Goal: Task Accomplishment & Management: Complete application form

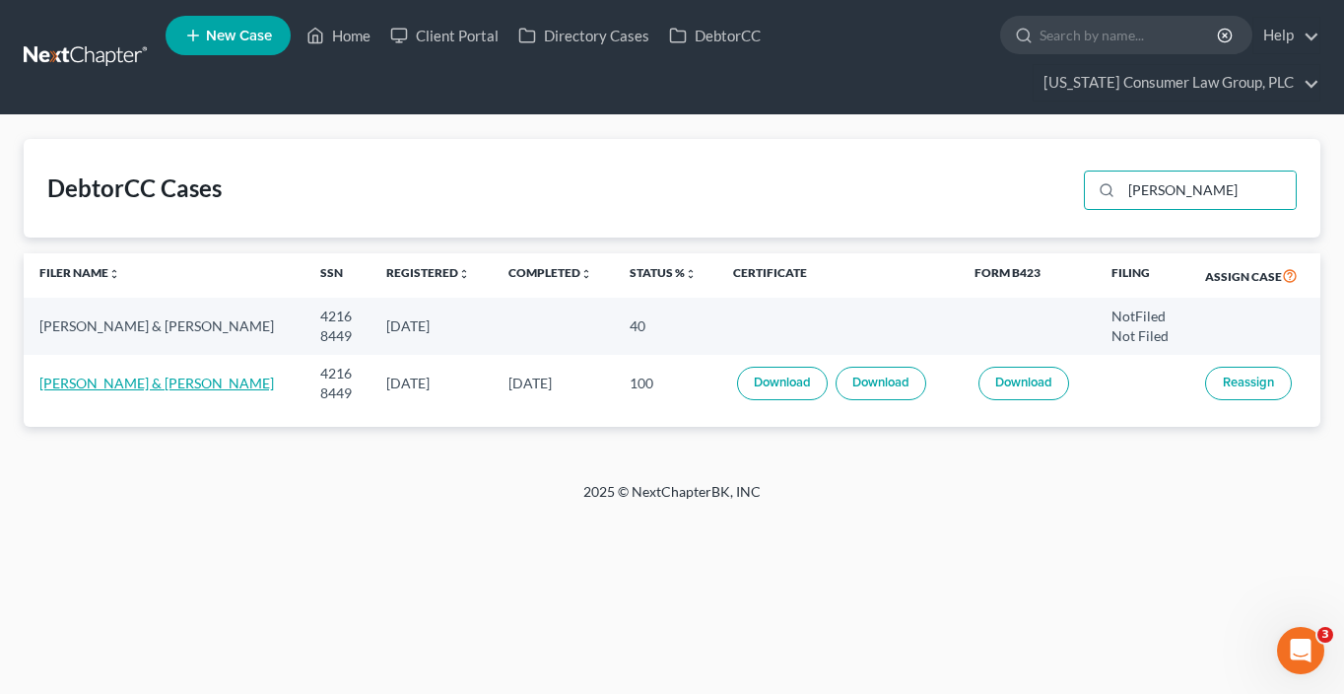
click at [262, 381] on link "[PERSON_NAME] & [PERSON_NAME]" at bounding box center [156, 383] width 235 height 17
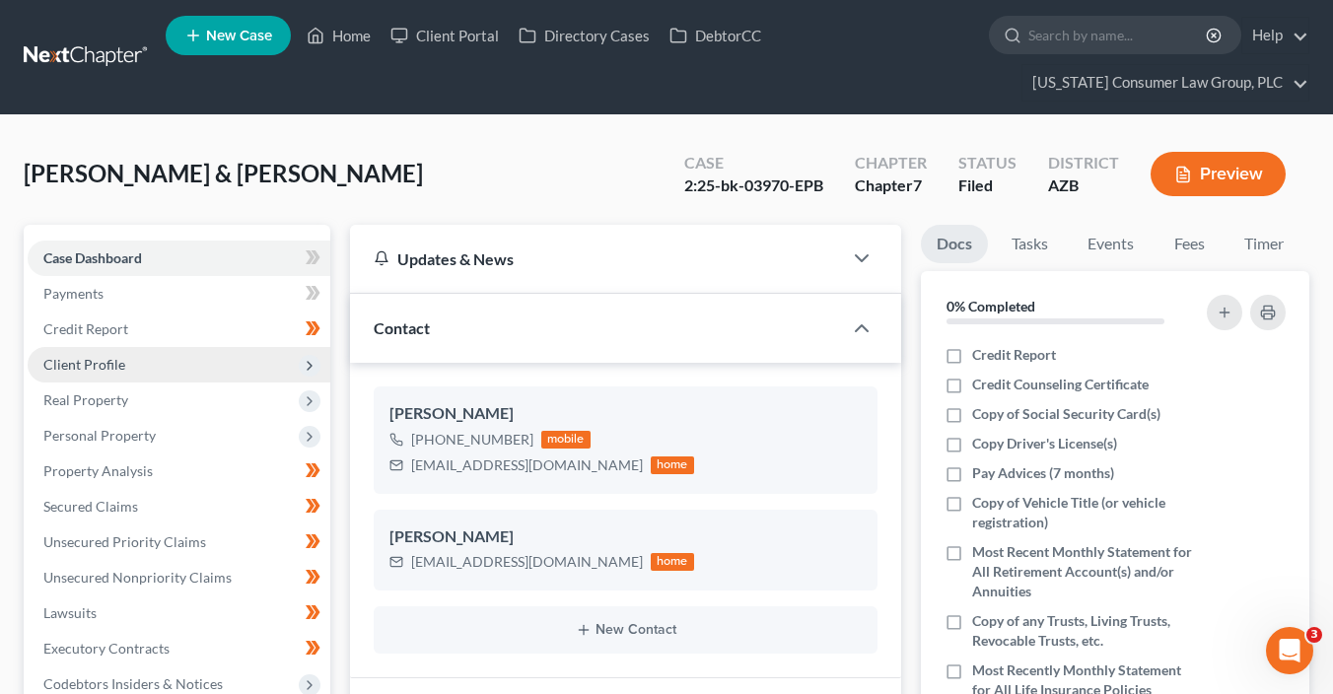
click at [155, 366] on span "Client Profile" at bounding box center [179, 364] width 303 height 35
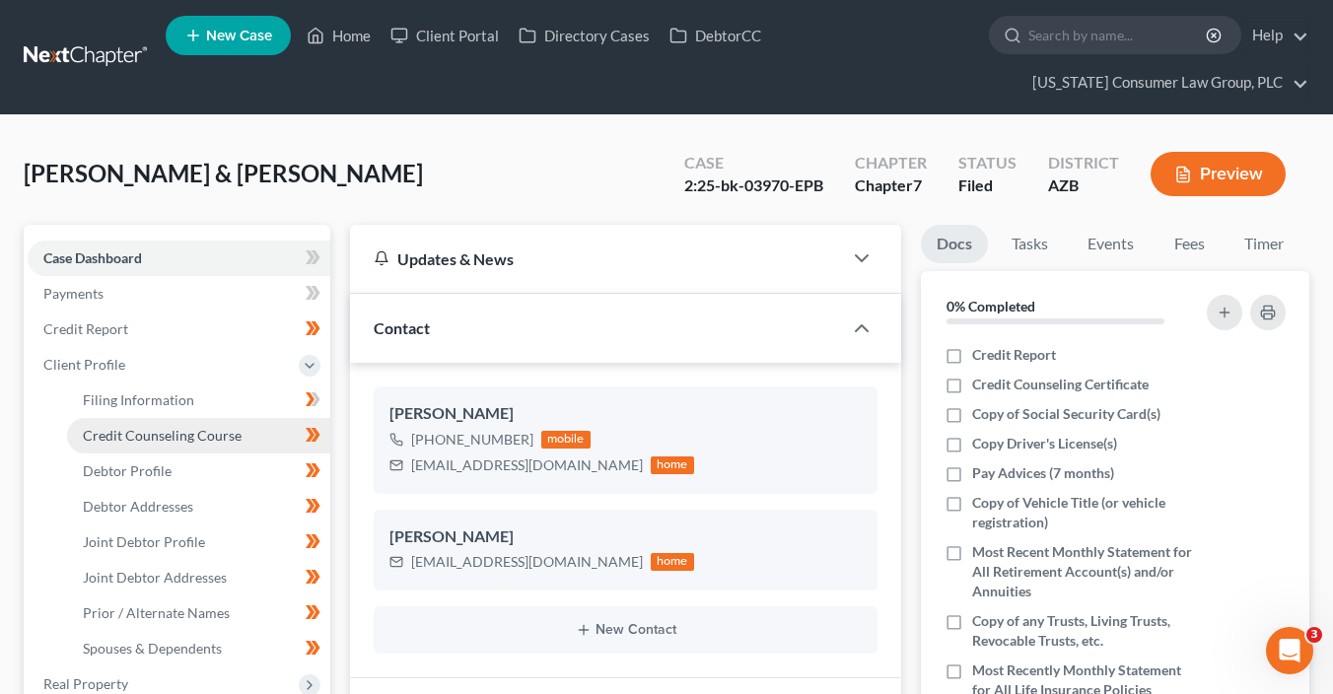
click at [225, 448] on link "Credit Counseling Course" at bounding box center [198, 435] width 263 height 35
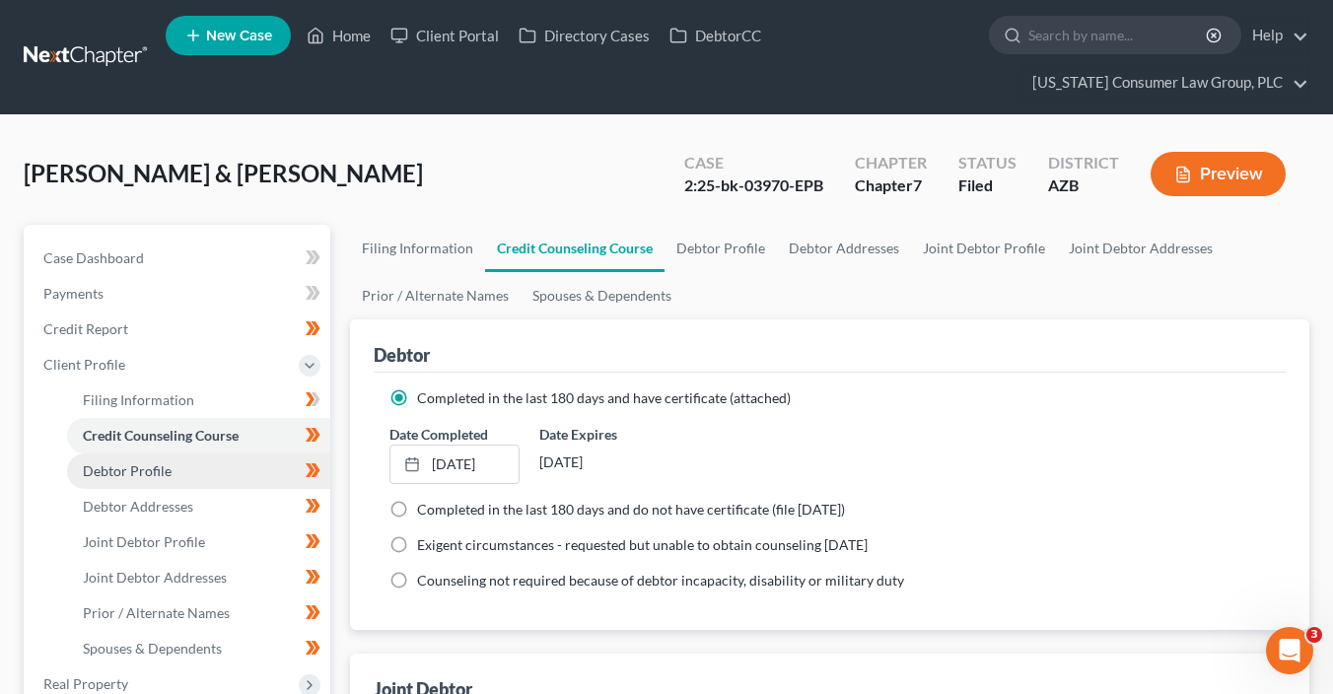
click at [169, 477] on span "Debtor Profile" at bounding box center [127, 470] width 89 height 17
select select "2"
select select "1"
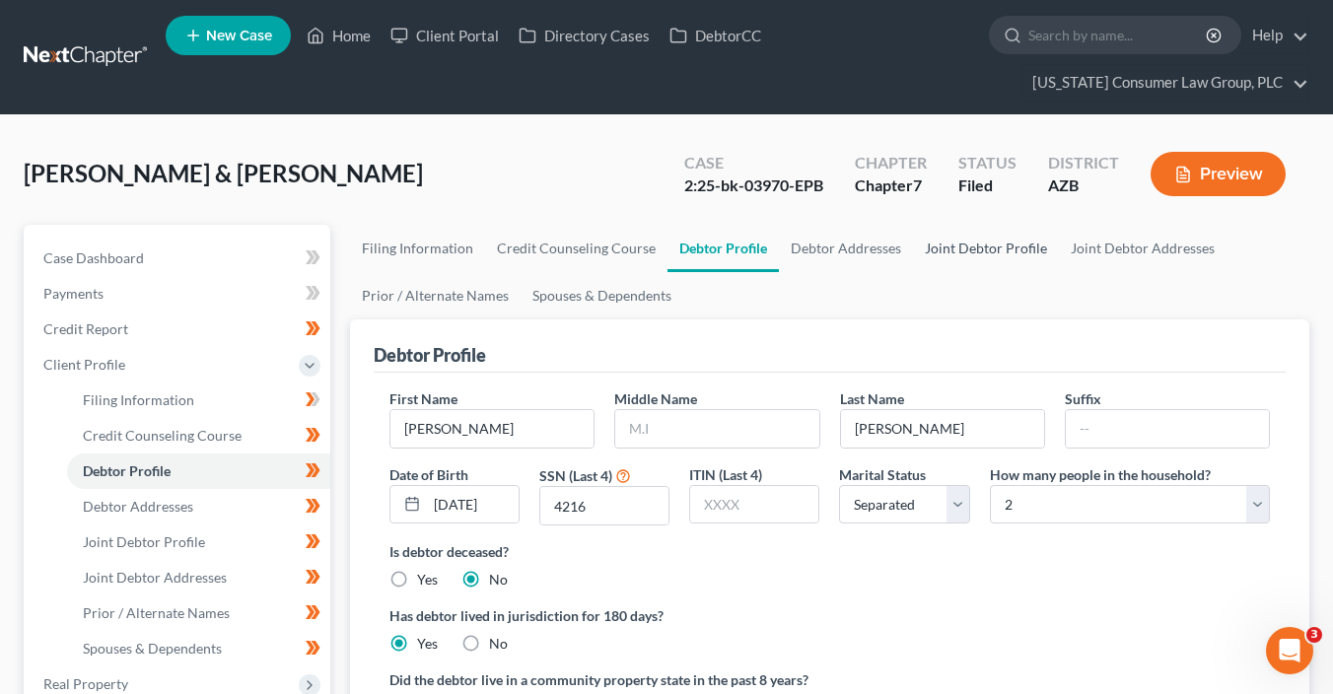
click at [986, 250] on link "Joint Debtor Profile" at bounding box center [986, 248] width 146 height 47
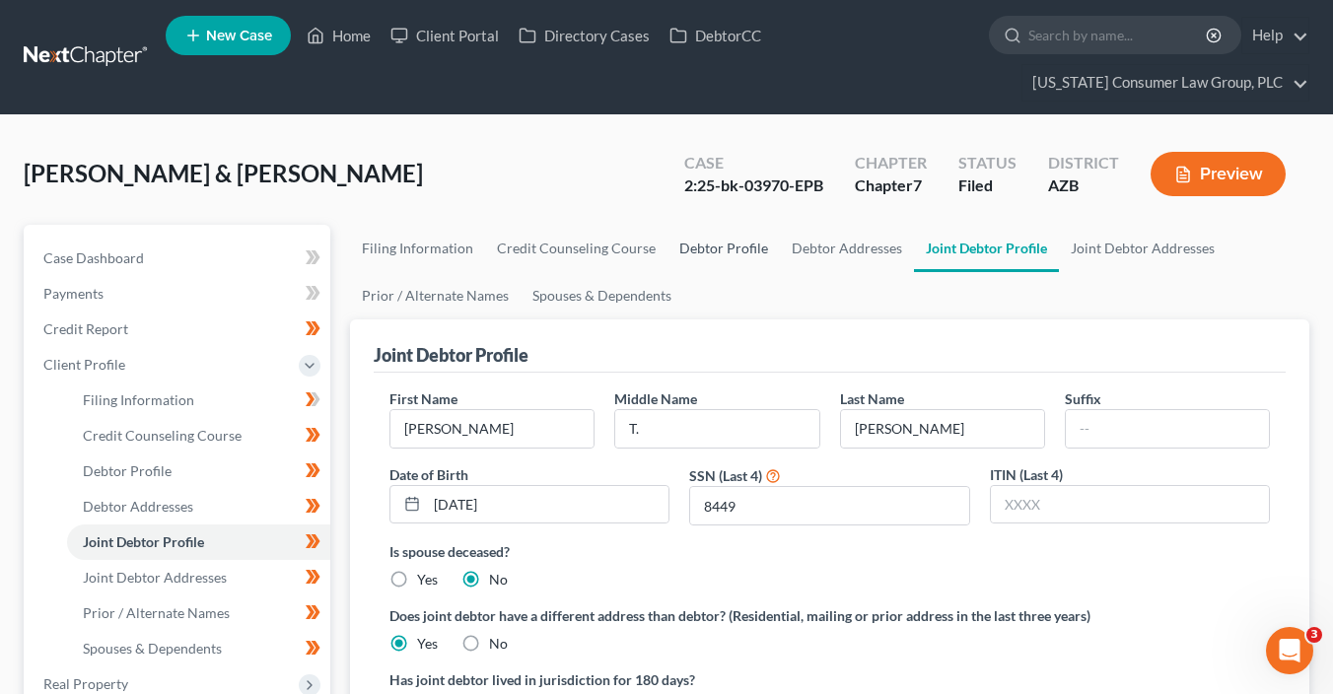
click at [732, 252] on link "Debtor Profile" at bounding box center [723, 248] width 112 height 47
select select "2"
select select "1"
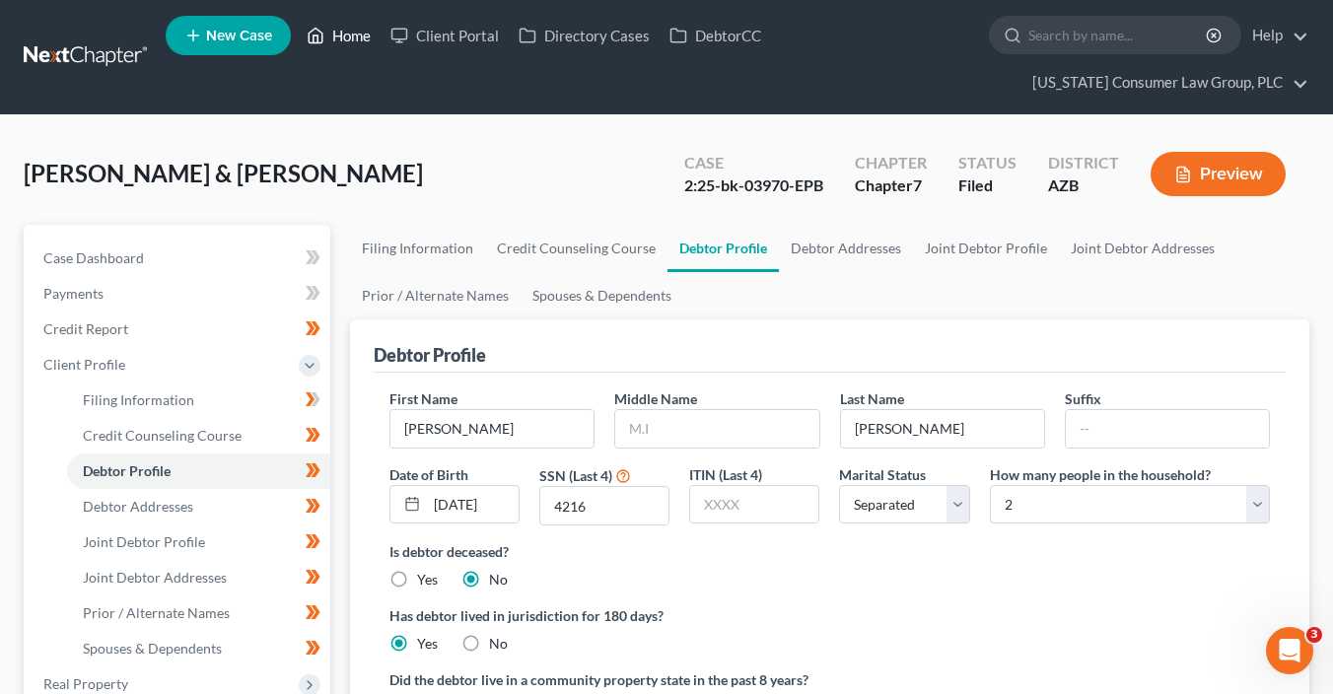
click at [341, 39] on link "Home" at bounding box center [339, 35] width 84 height 35
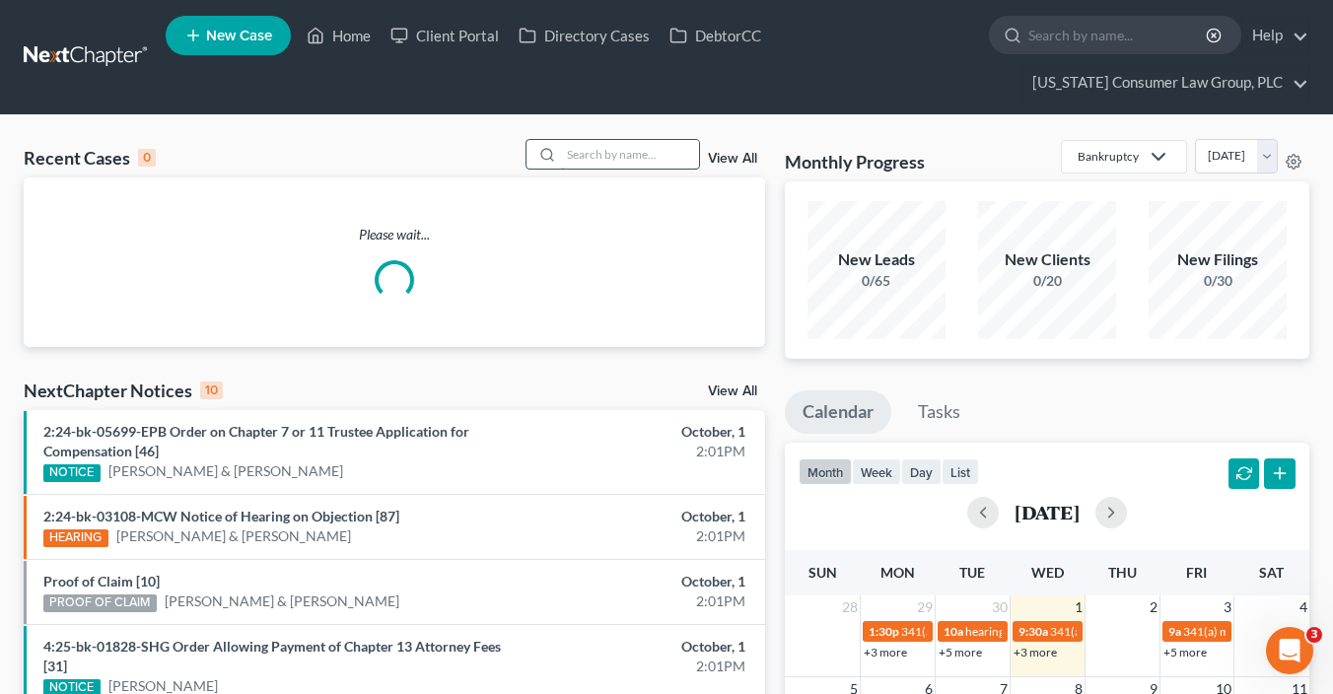
click at [655, 165] on input "search" at bounding box center [630, 154] width 138 height 29
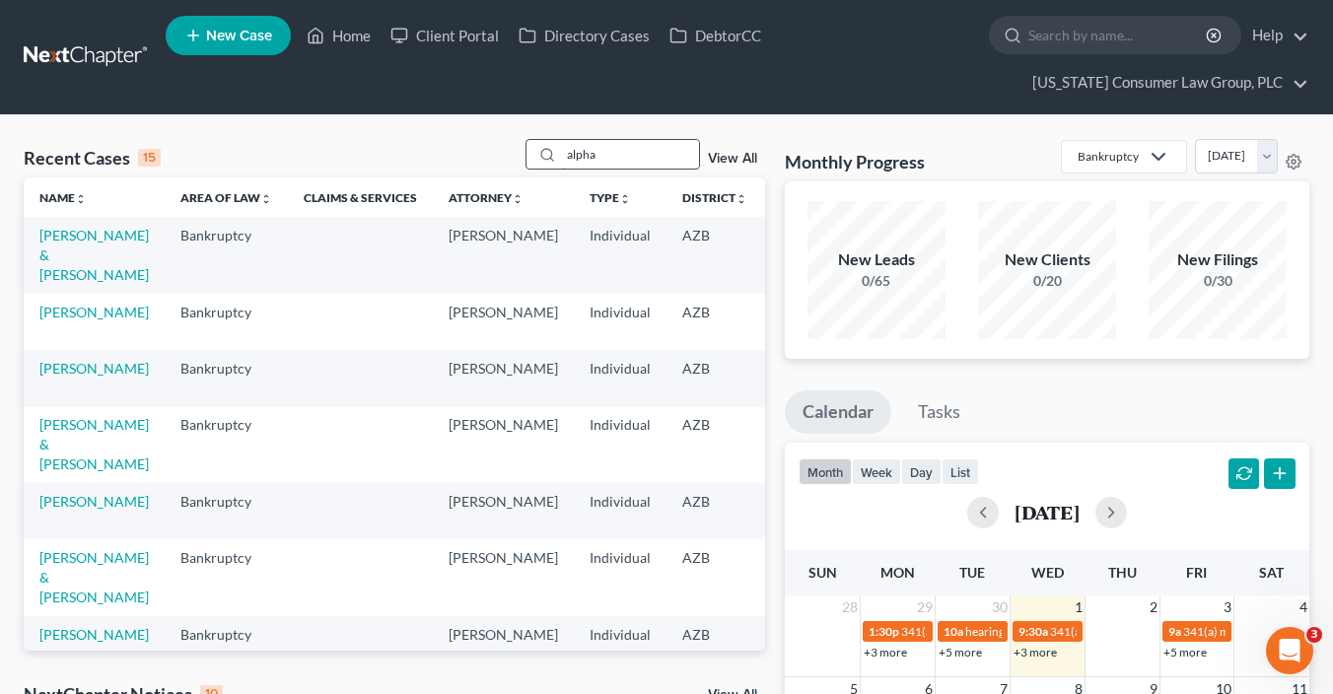
type input "alpha"
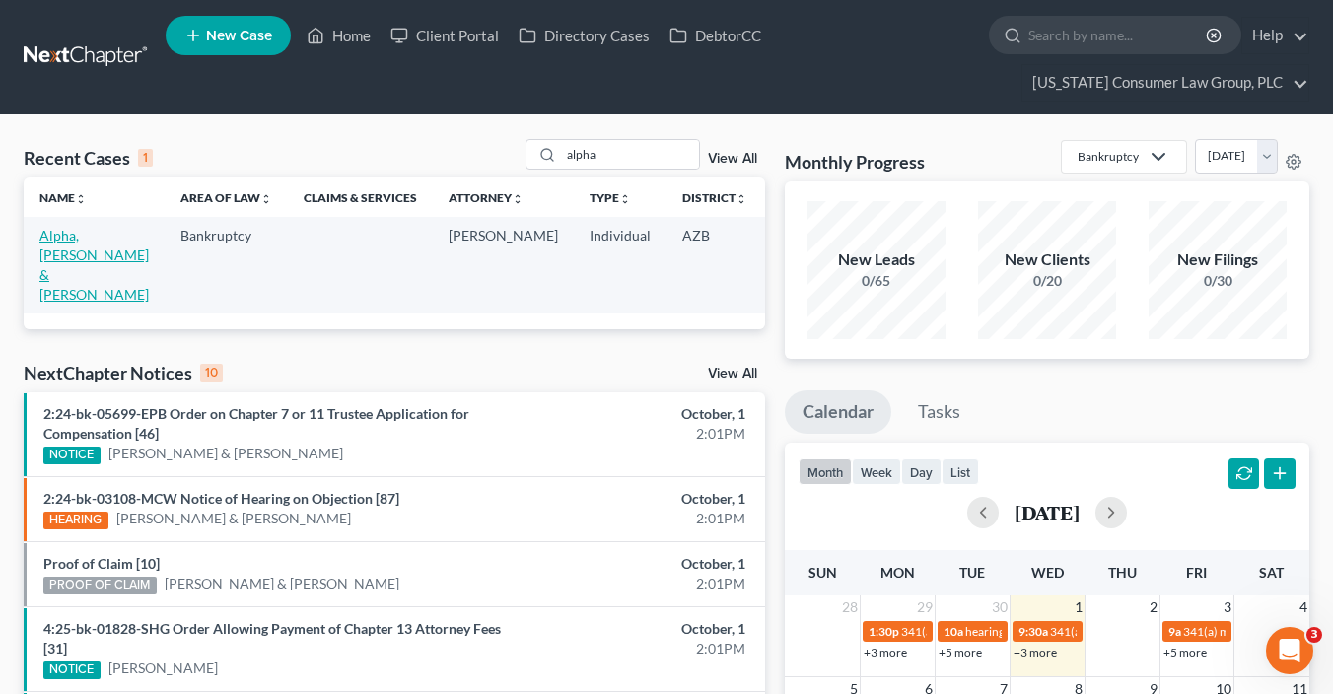
click at [50, 257] on link "Alpha, [PERSON_NAME] & [PERSON_NAME]" at bounding box center [93, 265] width 109 height 76
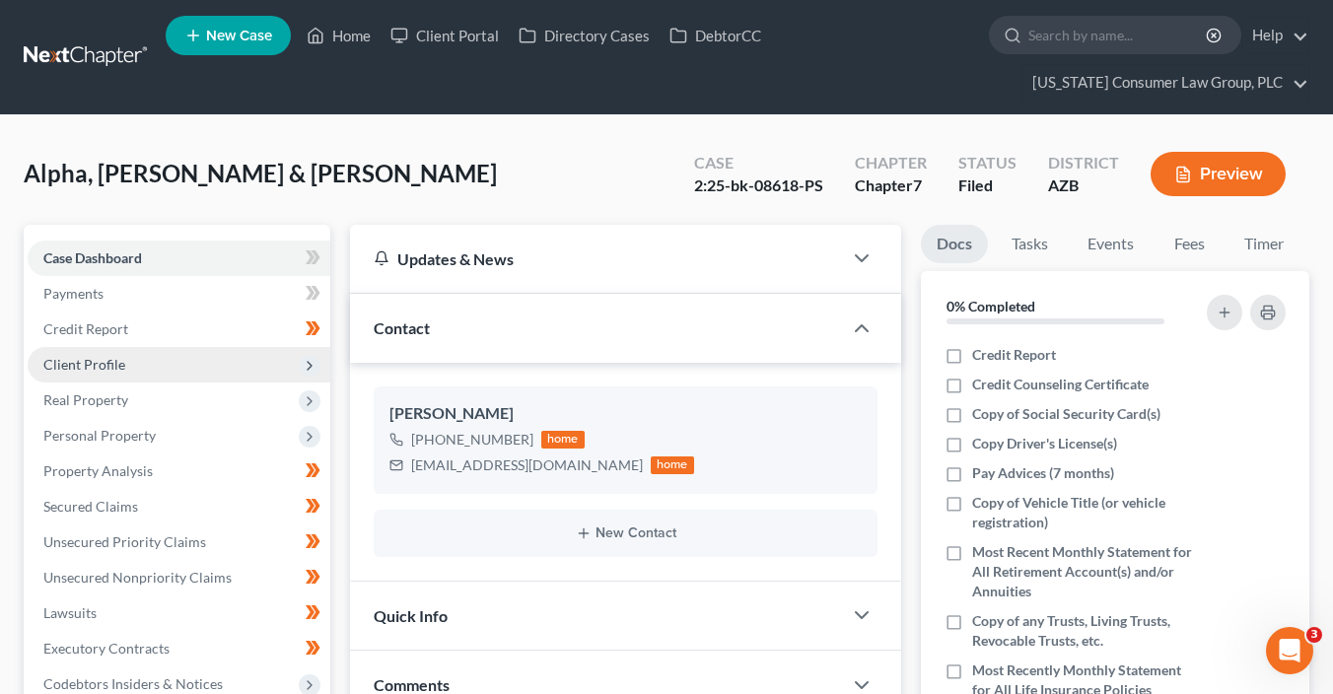
click at [114, 366] on span "Client Profile" at bounding box center [84, 364] width 82 height 17
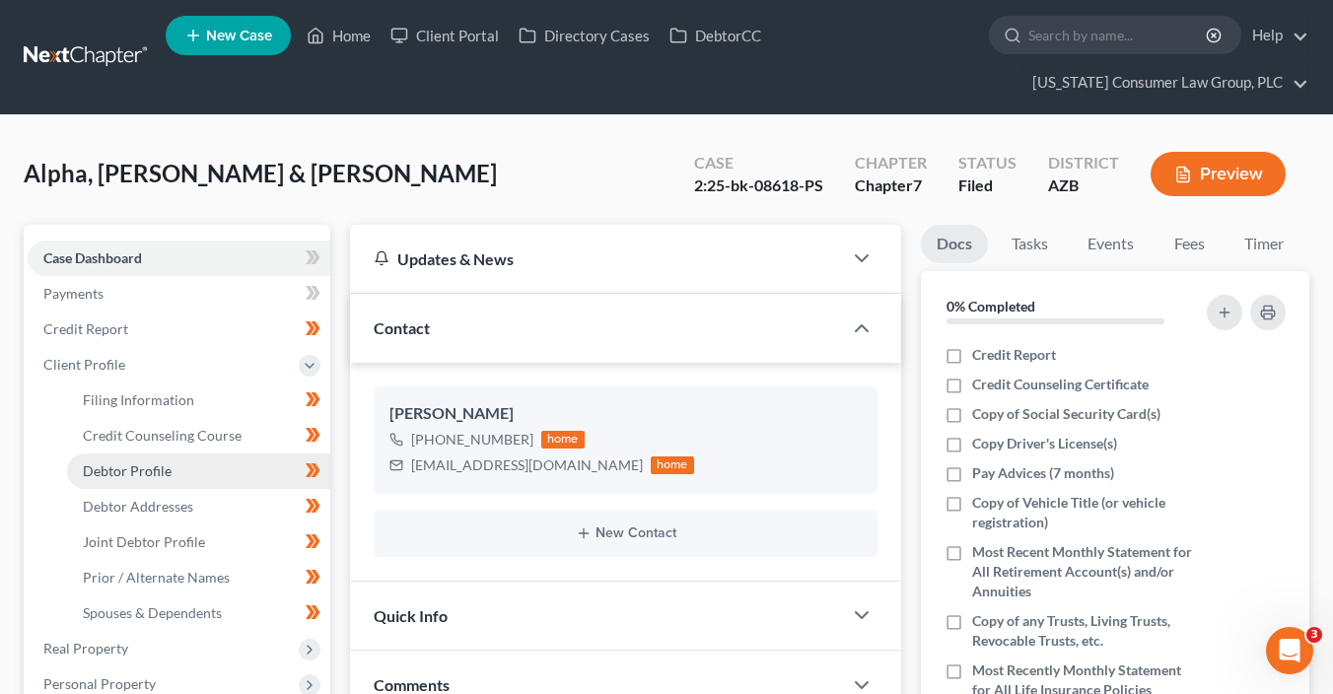
click at [146, 467] on span "Debtor Profile" at bounding box center [127, 470] width 89 height 17
select select "1"
